Goal: Task Accomplishment & Management: Manage account settings

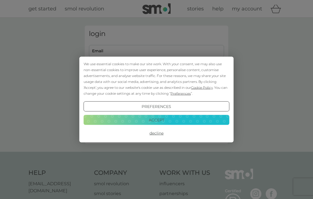
click at [156, 120] on button "Accept" at bounding box center [157, 120] width 146 height 10
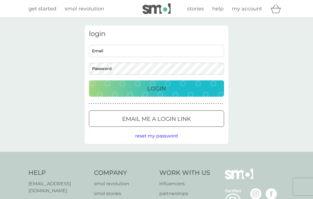
click at [170, 51] on input "Email" at bounding box center [156, 51] width 135 height 12
type input "aliemoroney@icloud.com"
click at [157, 88] on button "Login" at bounding box center [156, 89] width 135 height 16
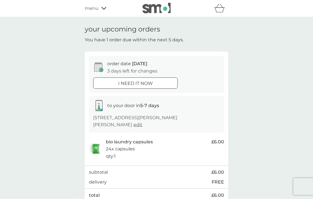
scroll to position [7, 0]
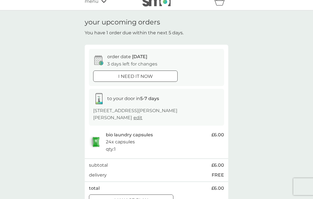
click at [126, 199] on div at bounding box center [124, 200] width 3 height 3
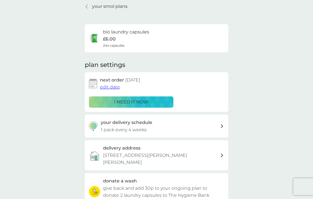
scroll to position [21, 0]
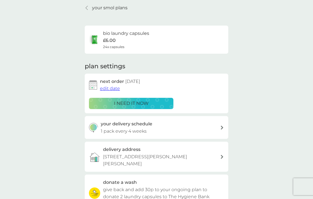
click at [107, 86] on span "edit date" at bounding box center [110, 88] width 20 height 5
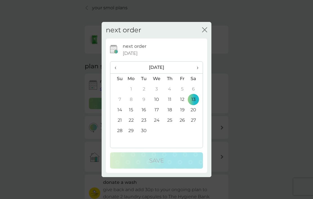
click at [196, 67] on span "›" at bounding box center [196, 68] width 6 height 12
click at [194, 99] on td "11" at bounding box center [196, 100] width 14 height 10
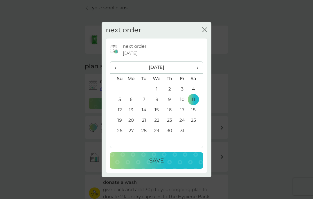
click at [153, 160] on p "Save" at bounding box center [156, 160] width 15 height 9
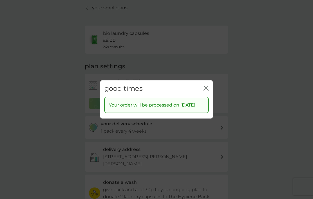
click at [205, 86] on icon "close" at bounding box center [206, 88] width 5 height 5
